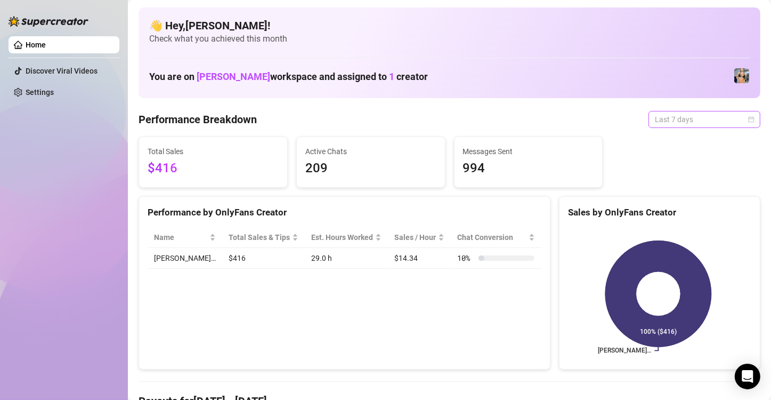
click at [738, 121] on span "Last 7 days" at bounding box center [704, 119] width 99 height 16
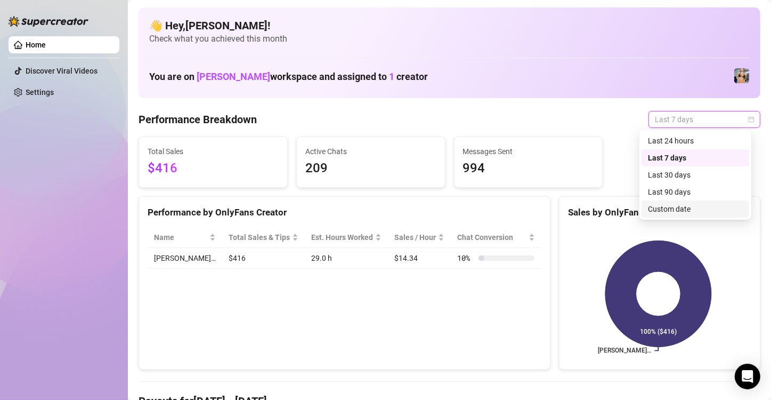
click at [681, 205] on div "Custom date" at bounding box center [695, 209] width 95 height 12
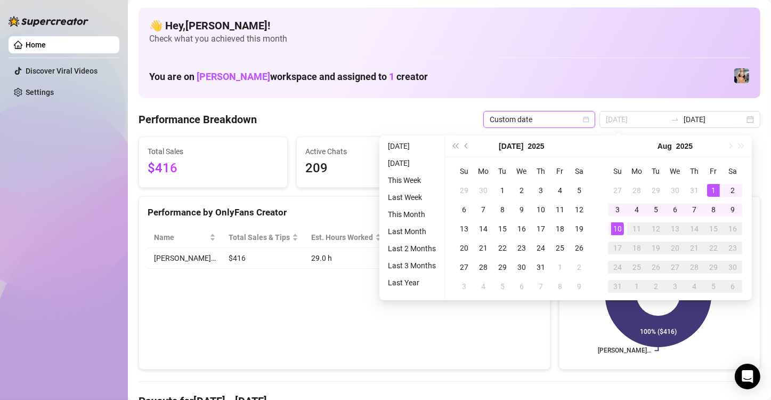
type input "[DATE]"
click at [712, 192] on div "1" at bounding box center [713, 190] width 13 height 13
type input "[DATE]"
click at [620, 230] on div "10" at bounding box center [617, 228] width 13 height 13
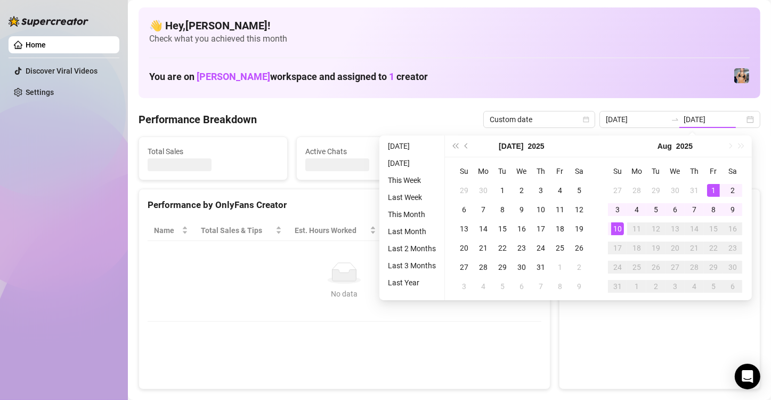
type input "[DATE]"
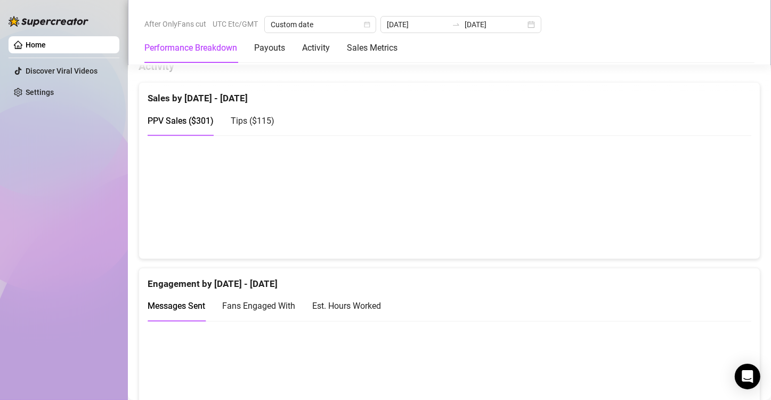
scroll to position [534, 0]
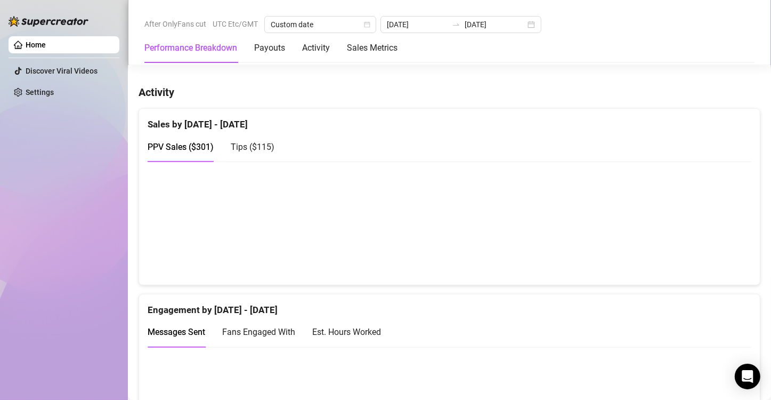
click at [270, 149] on div "Tips ( $115 )" at bounding box center [253, 146] width 44 height 13
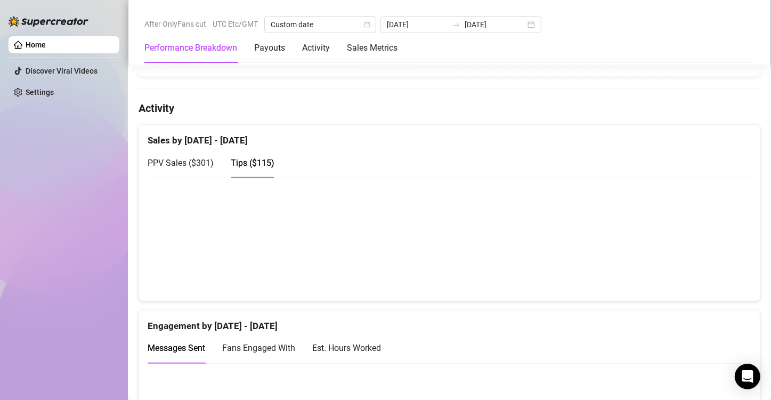
scroll to position [492, 0]
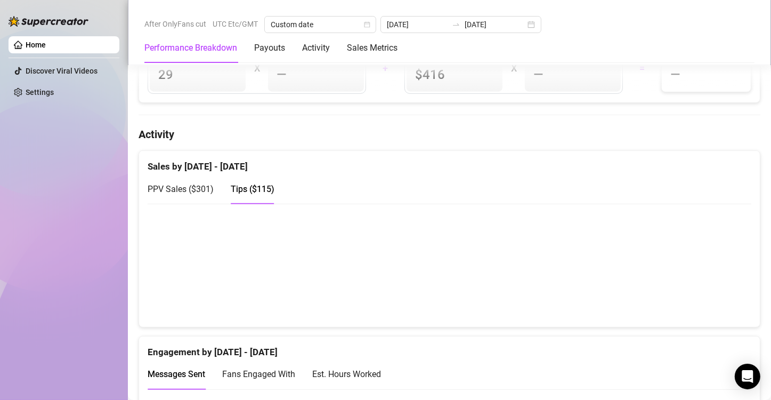
click at [186, 184] on span "PPV Sales ( $301 )" at bounding box center [181, 189] width 66 height 10
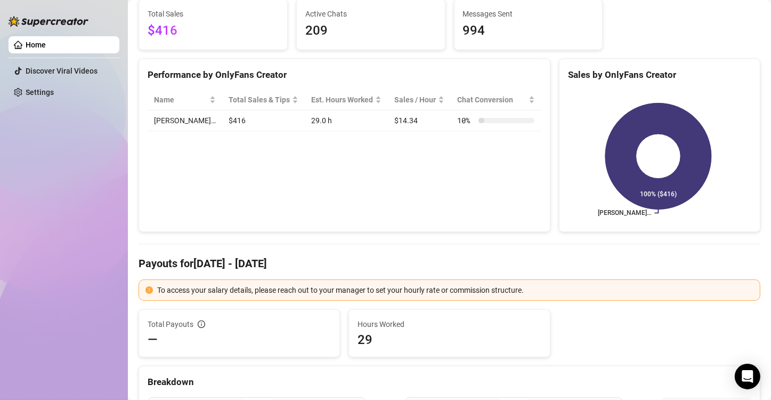
scroll to position [112, 0]
